Goal: Task Accomplishment & Management: Use online tool/utility

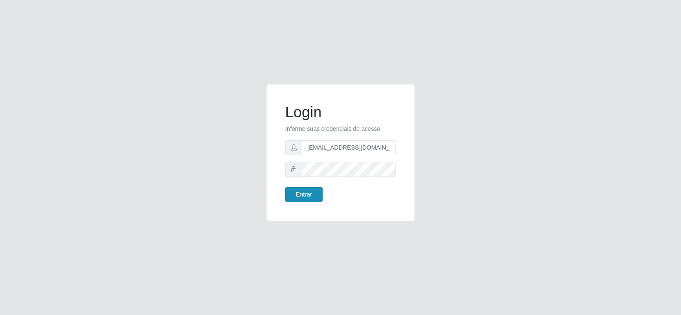
click at [312, 194] on button "Entrar" at bounding box center [303, 194] width 37 height 15
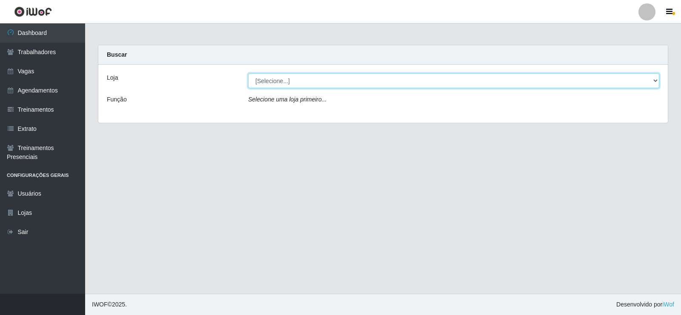
click at [286, 83] on select "[Selecione...] Iskisita Atakado - Centro de Distribuição" at bounding box center [453, 80] width 411 height 15
select select "425"
click at [248, 73] on select "[Selecione...] Iskisita Atakado - Centro de Distribuição" at bounding box center [453, 80] width 411 height 15
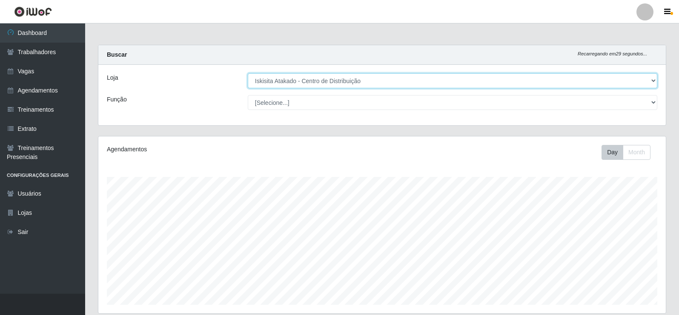
scroll to position [177, 568]
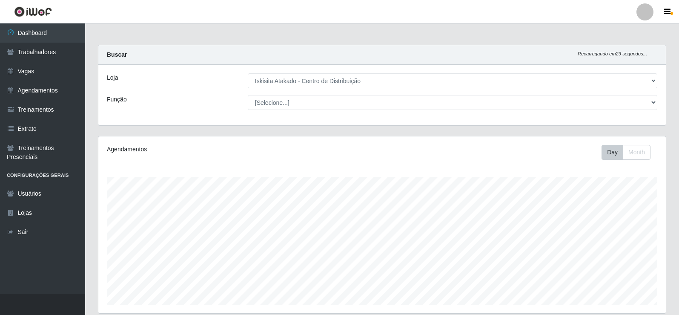
click at [380, 49] on div "Buscar Recarregando em 29 segundos..." at bounding box center [382, 55] width 568 height 20
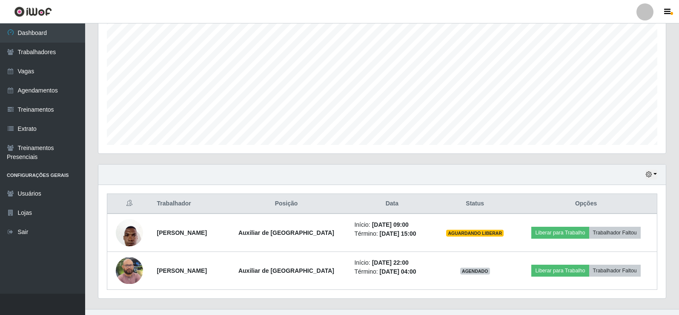
scroll to position [175, 0]
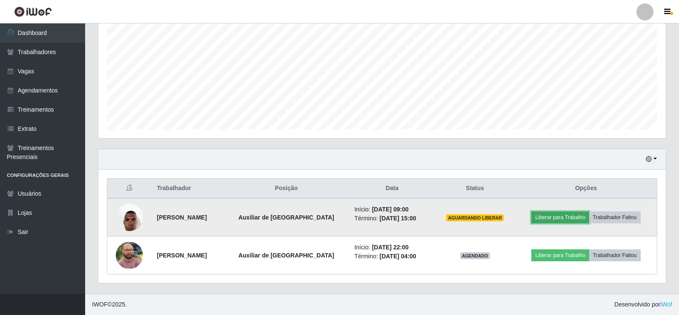
click at [548, 217] on button "Liberar para Trabalho" at bounding box center [559, 217] width 57 height 12
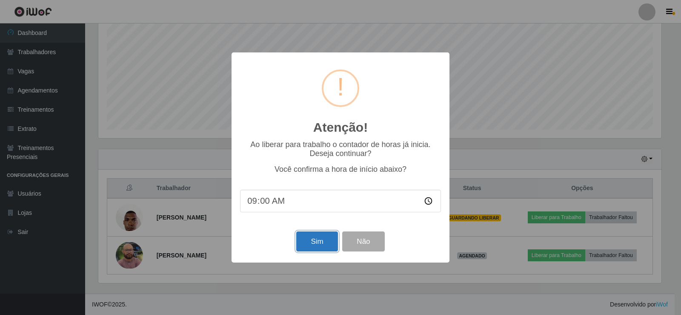
click at [313, 243] on button "Sim" at bounding box center [316, 241] width 41 height 20
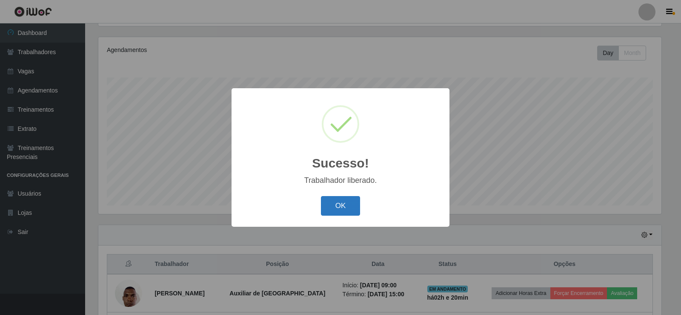
click at [337, 205] on button "OK" at bounding box center [341, 206] width 40 height 20
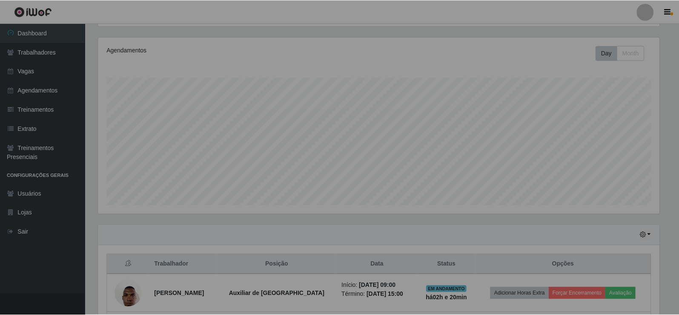
scroll to position [177, 568]
